Goal: Communication & Community: Answer question/provide support

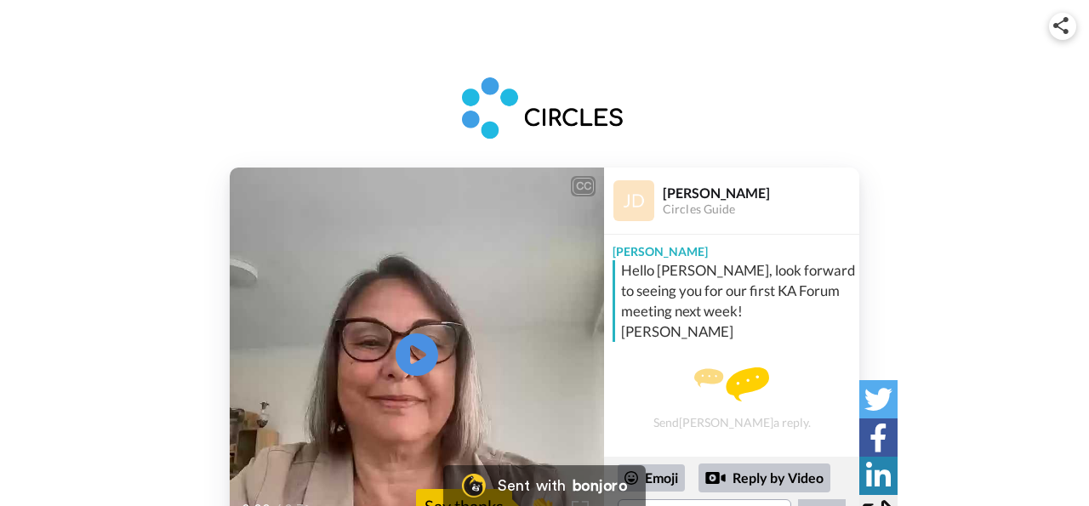
click at [911, 308] on div "CC Play/Pause 0:00 / 0:31 👏 Say thanks [PERSON_NAME] Circles Guide [PERSON_NAME…" at bounding box center [544, 355] width 1089 height 374
click at [166, 362] on div "CC Play/Pause 0:00 / 0:31 👏 Say thanks [PERSON_NAME] Circles Guide [PERSON_NAME…" at bounding box center [544, 355] width 1089 height 374
click at [912, 278] on div "CC Play/Pause 0:00 / 0:31 👏 Say thanks [PERSON_NAME] Circles Guide [PERSON_NAME…" at bounding box center [544, 355] width 1089 height 374
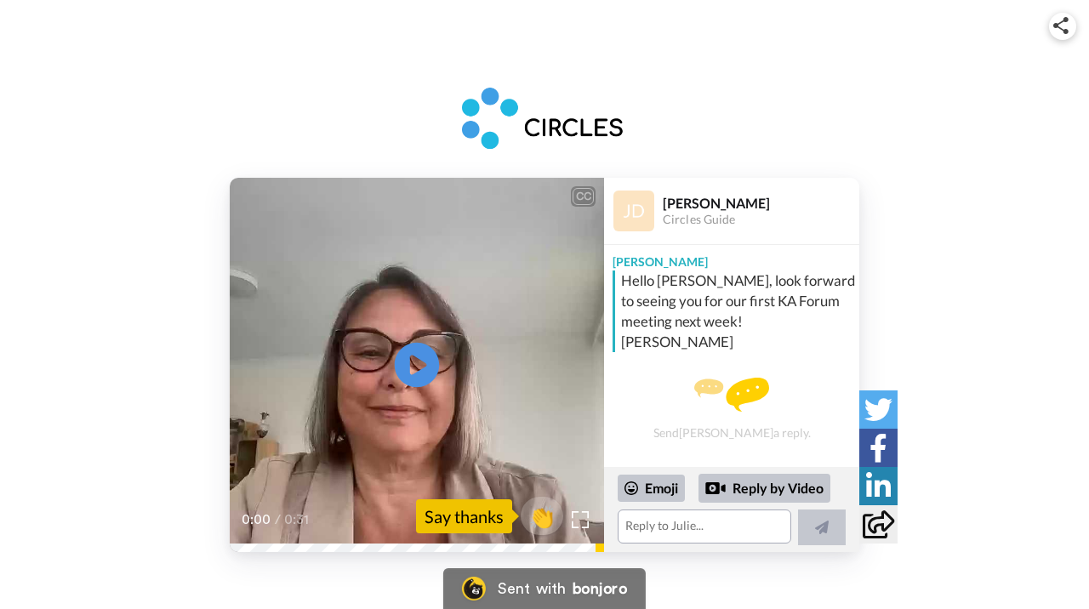
click at [418, 368] on icon "Play/Pause" at bounding box center [417, 365] width 45 height 81
click at [645, 505] on textarea at bounding box center [705, 527] width 174 height 34
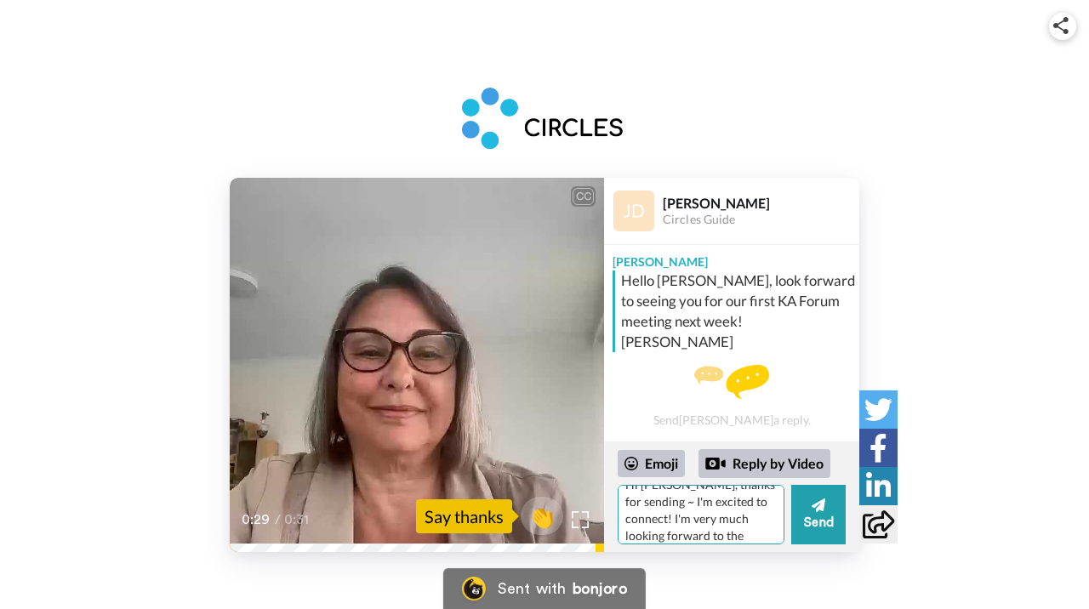
scroll to position [33, 0]
type textarea "Hi [PERSON_NAME], thanks for sending ~ I'm excited to connect! I'm very much lo…"
click at [819, 505] on button "Send" at bounding box center [818, 515] width 54 height 60
click at [814, 503] on icon at bounding box center [819, 505] width 14 height 17
click at [816, 503] on icon at bounding box center [819, 505] width 14 height 17
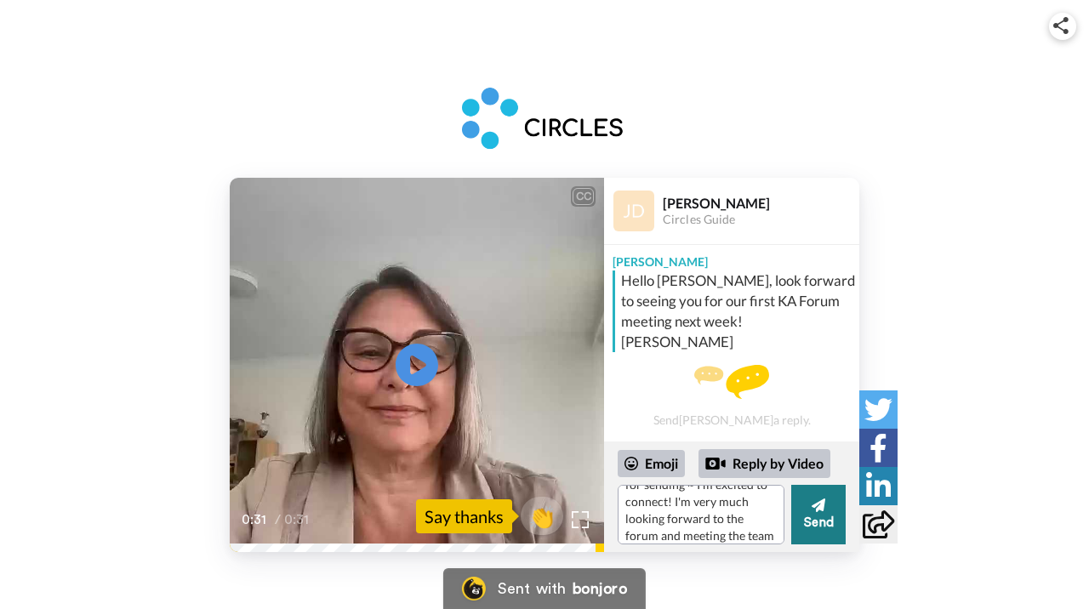
click at [809, 505] on button "Send" at bounding box center [818, 515] width 54 height 60
drag, startPoint x: 682, startPoint y: 535, endPoint x: 585, endPoint y: 468, distance: 118.7
click at [585, 468] on div "CC Play/Pause 0:31 / 0:31 👏 Say thanks [PERSON_NAME] Circles Guide [PERSON_NAME…" at bounding box center [545, 365] width 630 height 374
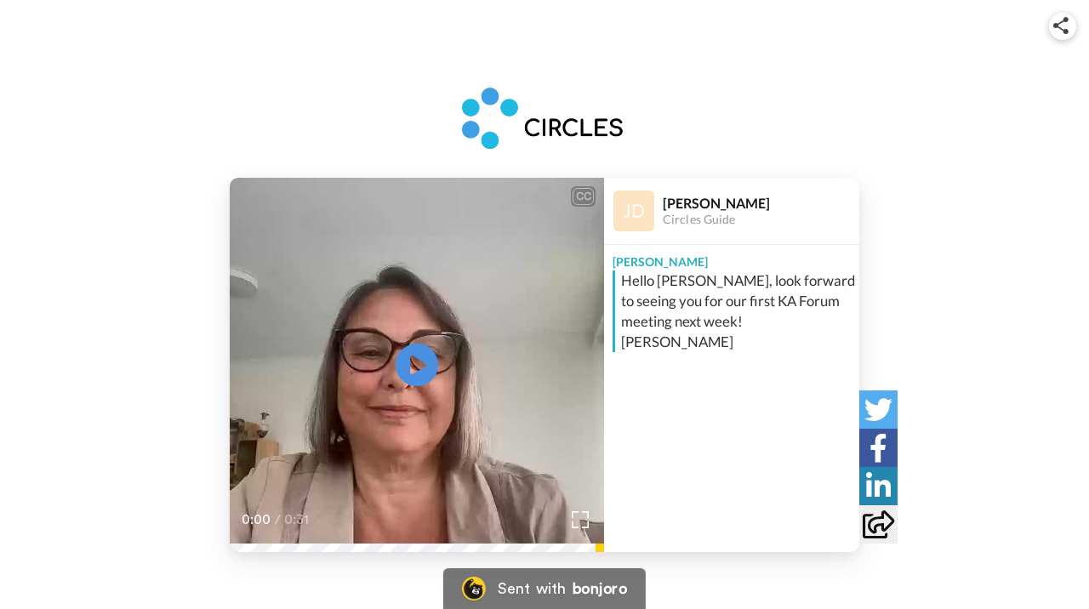
click at [884, 269] on div "CC Play/Pause 0:00 / 0:31 [PERSON_NAME] Circles Guide [PERSON_NAME] Hello [PERS…" at bounding box center [544, 365] width 1089 height 374
click at [702, 368] on div "[PERSON_NAME] Hello [PERSON_NAME], look forward to seeing you for our first KA …" at bounding box center [731, 372] width 255 height 255
click at [685, 410] on div "[PERSON_NAME] Hello [PERSON_NAME], look forward to seeing you for our first KA …" at bounding box center [731, 372] width 255 height 255
click at [696, 571] on div "CC Play/Pause 0:00 / 0:31 [PERSON_NAME] Circles Guide [PERSON_NAME] Hello [PERS…" at bounding box center [544, 301] width 1089 height 603
click at [783, 396] on div "Julie Hello Alex, look forward to seeing you for our first KA Forum meeting nex…" at bounding box center [731, 372] width 255 height 255
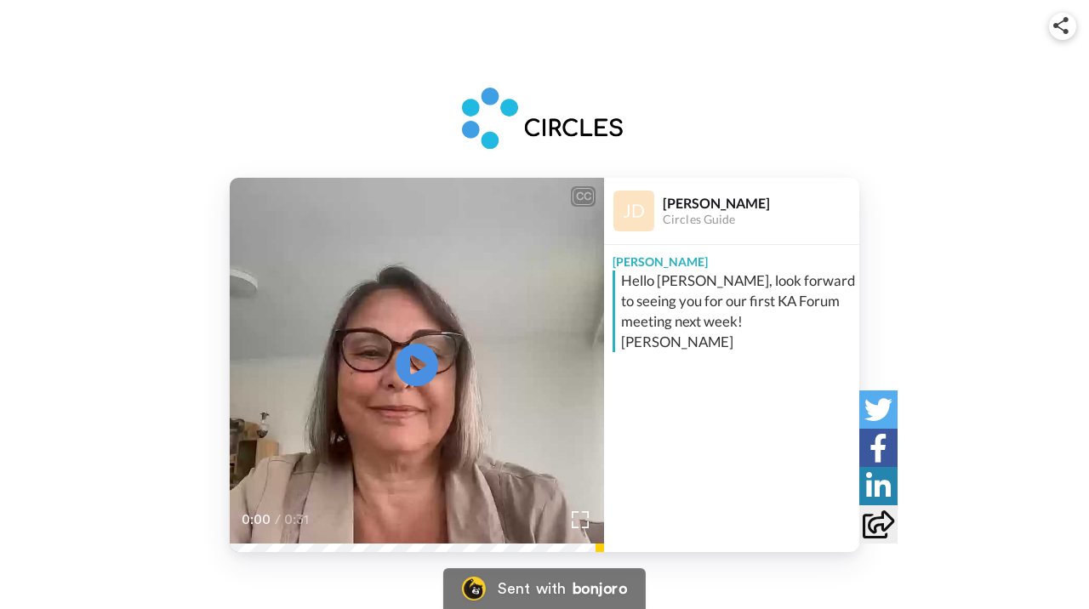
click at [681, 413] on div "Julie Hello Alex, look forward to seeing you for our first KA Forum meeting nex…" at bounding box center [731, 372] width 255 height 255
click at [649, 505] on div "Julie Demsey Circles Guide Julie Hello Alex, look forward to seeing you for our…" at bounding box center [731, 365] width 255 height 374
click at [540, 595] on div "Sent with" at bounding box center [532, 588] width 68 height 15
click at [701, 445] on div "Julie Hello Alex, look forward to seeing you for our first KA Forum meeting nex…" at bounding box center [731, 372] width 255 height 255
click at [639, 268] on div "[PERSON_NAME]" at bounding box center [731, 258] width 255 height 26
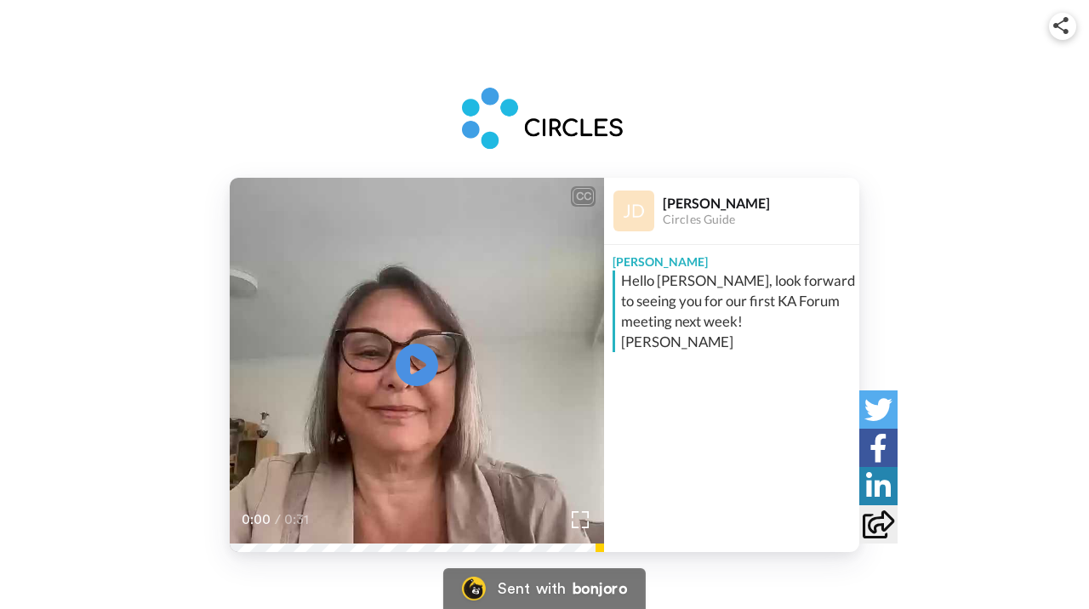
click at [704, 522] on div "Julie Demsey Circles Guide Julie Hello Alex, look forward to seeing you for our…" at bounding box center [731, 365] width 255 height 374
